Goal: Find specific page/section: Find specific page/section

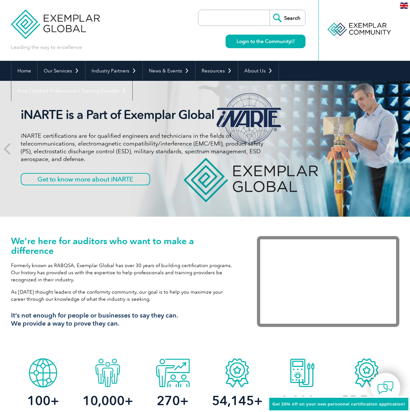
click at [243, 16] on input "search" at bounding box center [236, 18] width 68 height 16
click at [165, 36] on div "Leading the way to excellence Search Login to the Community ▼" at bounding box center [205, 30] width 388 height 61
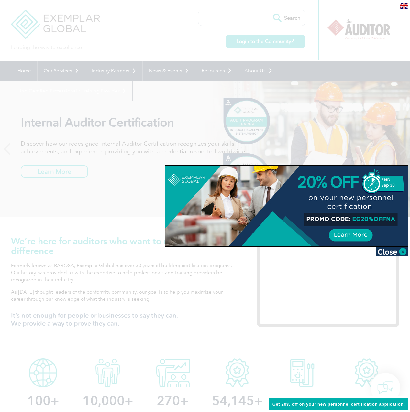
click at [167, 56] on div at bounding box center [205, 206] width 410 height 412
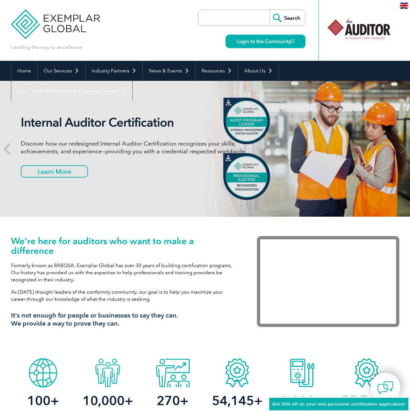
click at [221, 17] on input "search" at bounding box center [236, 18] width 68 height 16
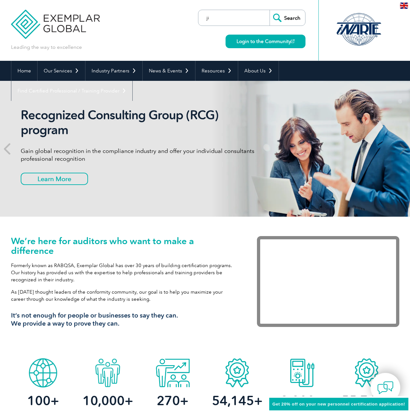
type input "j"
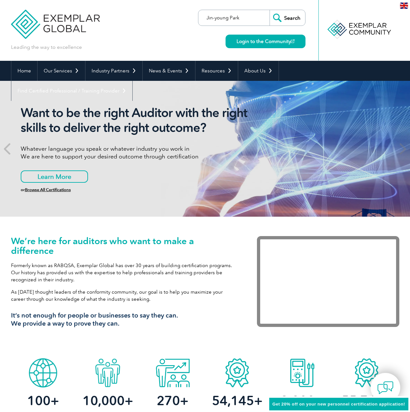
type input "Jin-young Park"
click at [269, 10] on input "Search" at bounding box center [287, 18] width 36 height 16
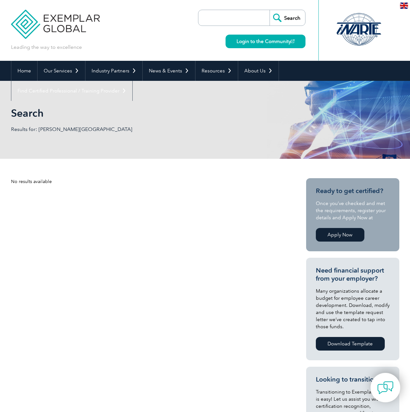
click at [66, 27] on img at bounding box center [55, 19] width 89 height 39
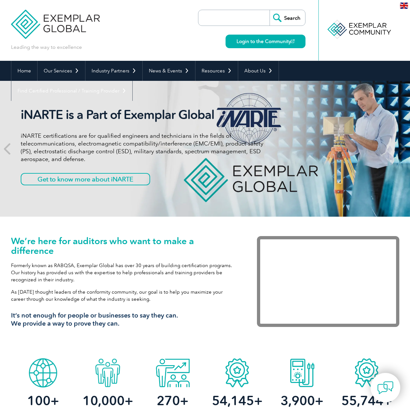
click at [80, 13] on img at bounding box center [55, 19] width 89 height 39
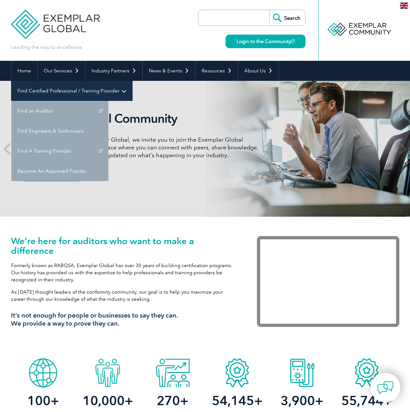
click at [132, 81] on link "Find Certified Professional / Training Provider" at bounding box center [71, 91] width 121 height 20
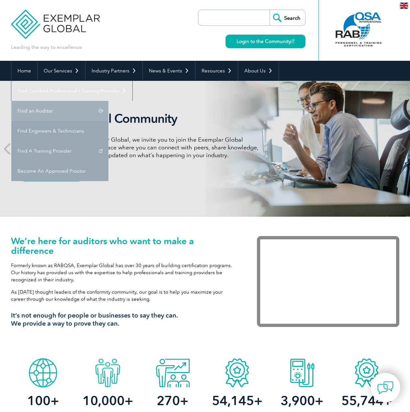
click at [108, 101] on link "Find an Auditor" at bounding box center [59, 111] width 97 height 20
